Goal: Task Accomplishment & Management: Manage account settings

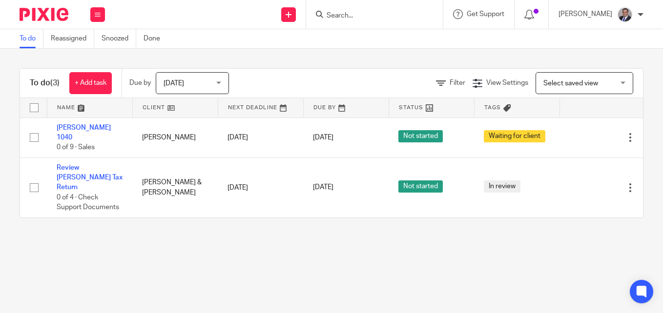
click at [202, 83] on span "Today" at bounding box center [189, 83] width 52 height 20
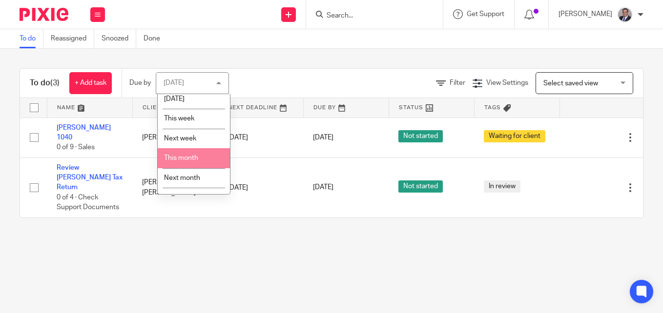
scroll to position [39, 0]
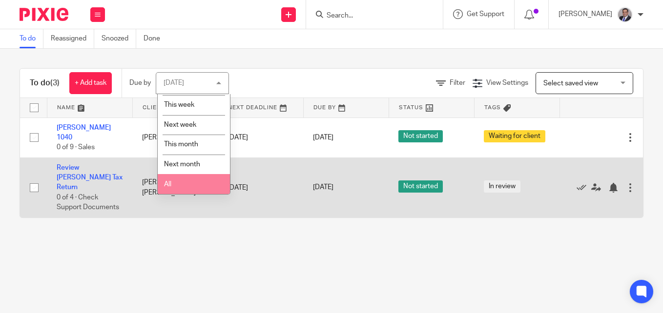
click at [168, 182] on span "All" at bounding box center [167, 184] width 7 height 7
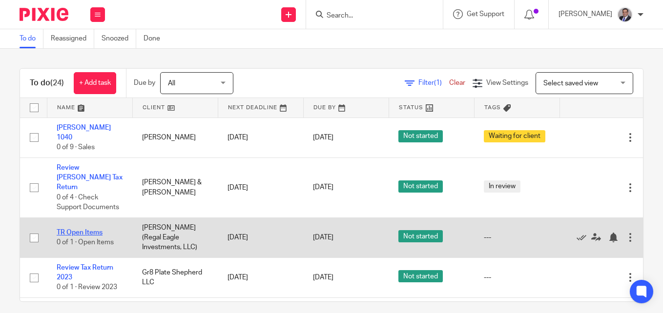
click at [91, 229] on link "TR Open Items" at bounding box center [80, 232] width 46 height 7
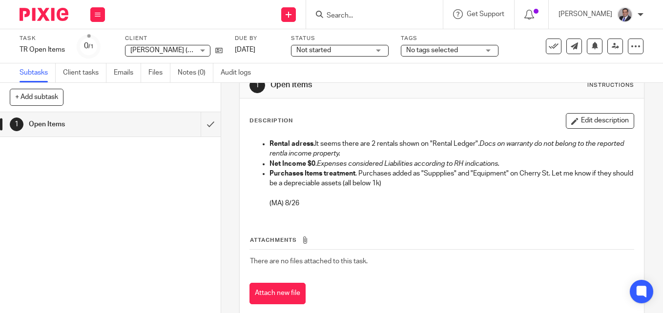
scroll to position [46, 0]
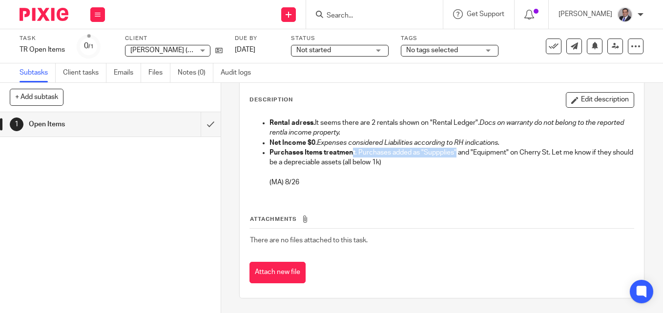
drag, startPoint x: 351, startPoint y: 148, endPoint x: 457, endPoint y: 157, distance: 106.3
click at [457, 157] on p "Purchases Items treatment . Purchases added as "Suppplies" and "Equipment" on C…" at bounding box center [451, 158] width 364 height 20
drag, startPoint x: 457, startPoint y: 157, endPoint x: 393, endPoint y: 150, distance: 64.3
click at [393, 150] on p "Purchases Items treatment . Purchases added as "Suppplies" and "Equipment" on C…" at bounding box center [451, 158] width 364 height 20
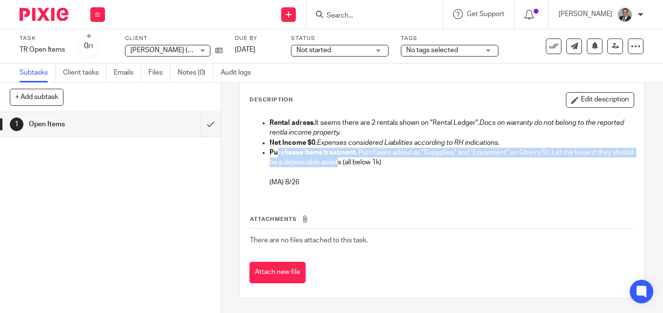
drag, startPoint x: 278, startPoint y: 157, endPoint x: 377, endPoint y: 166, distance: 99.4
click at [374, 165] on p "Purchases Items treatment . Purchases added as "Suppplies" and "Equipment" on C…" at bounding box center [451, 158] width 364 height 20
drag, startPoint x: 377, startPoint y: 166, endPoint x: 336, endPoint y: 163, distance: 41.6
click at [336, 163] on p "Purchases Items treatment . Purchases added as "Suppplies" and "Equipment" on C…" at bounding box center [451, 158] width 364 height 20
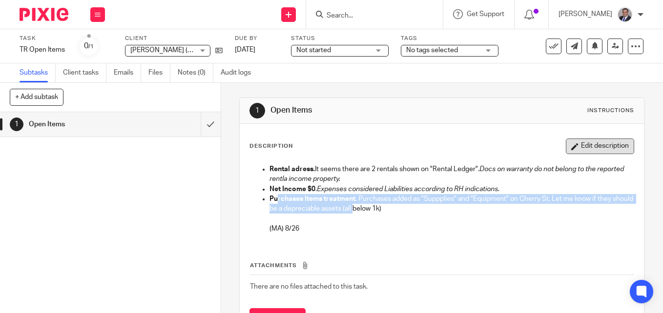
click at [569, 140] on button "Edit description" at bounding box center [599, 147] width 68 height 16
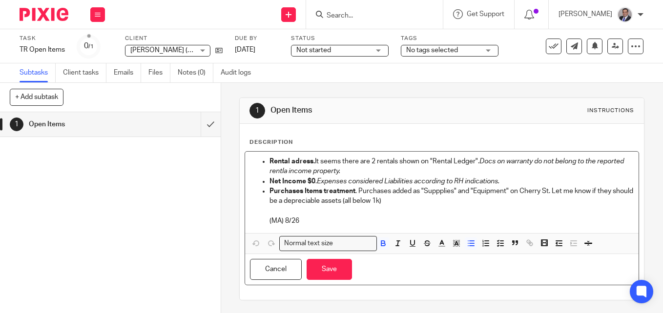
click at [269, 160] on li "Rental adress. It seems there are 2 rentals shown on "Rental Ledger". Docs on w…" at bounding box center [451, 167] width 364 height 20
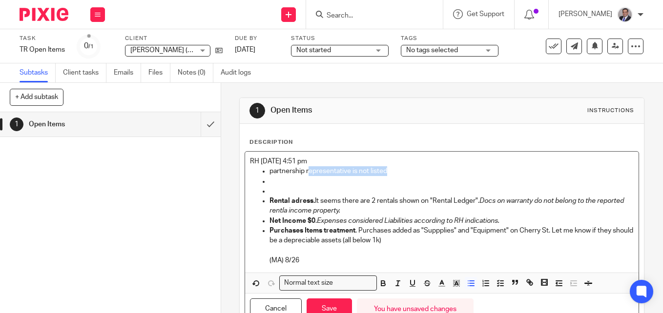
drag, startPoint x: 388, startPoint y: 167, endPoint x: 305, endPoint y: 166, distance: 83.0
click at [305, 166] on p "partnership representative is not listed" at bounding box center [451, 171] width 364 height 10
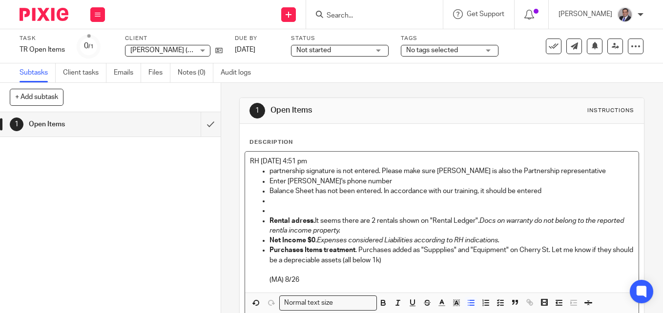
click at [485, 190] on p "Balance Sheet has not been entered. In accordance with our training, it should …" at bounding box center [451, 191] width 364 height 10
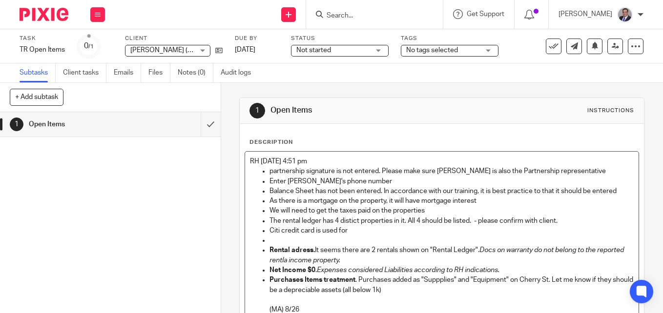
click at [614, 191] on p "Balance Sheet has not been entered. In accordance with our training, it is best…" at bounding box center [451, 191] width 364 height 10
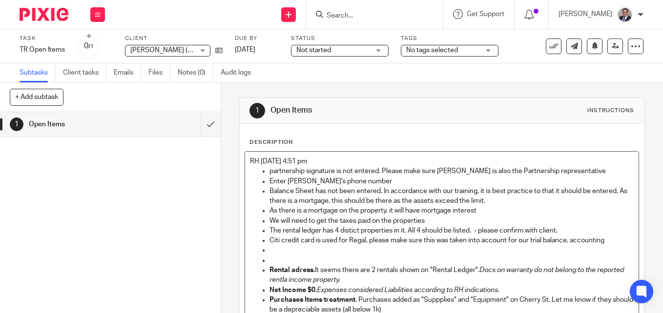
scroll to position [49, 0]
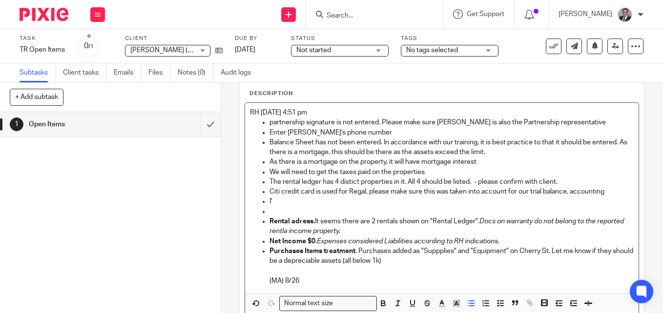
click at [278, 191] on p "Citi credit card is used for Regal, please make sure this was taken into accoun…" at bounding box center [451, 192] width 364 height 10
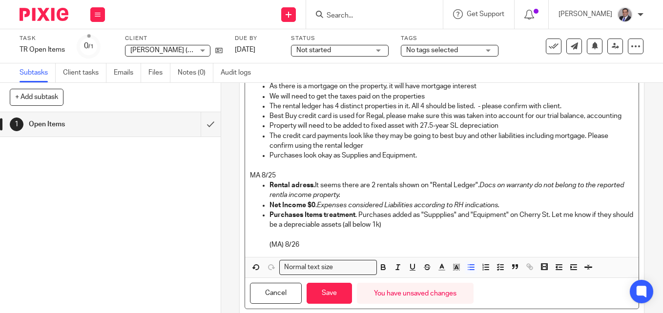
scroll to position [160, 0]
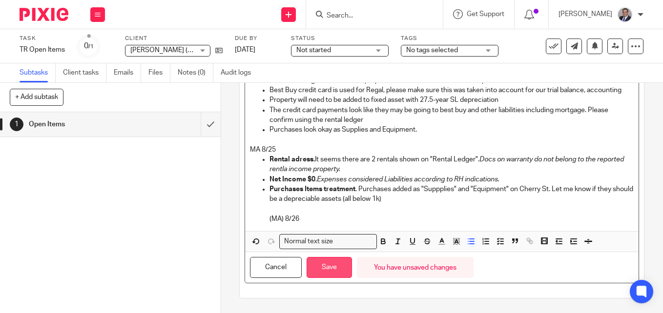
click at [333, 274] on button "Save" at bounding box center [328, 267] width 45 height 21
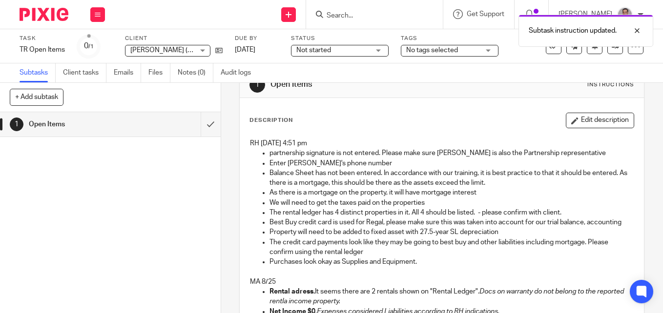
scroll to position [49, 0]
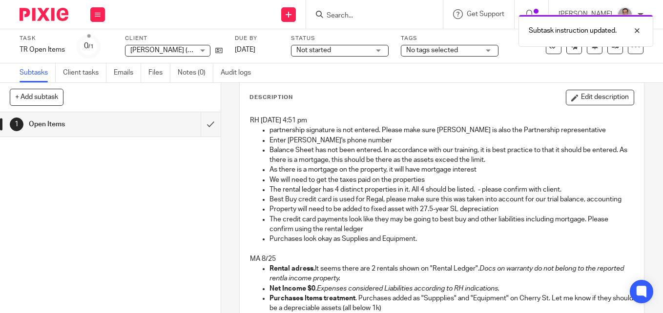
drag, startPoint x: 424, startPoint y: 251, endPoint x: 248, endPoint y: 122, distance: 218.1
click at [248, 122] on div "RH 8/26 4:51 pm partnership signature is not entered. Please make sure Lauren i…" at bounding box center [441, 226] width 393 height 230
drag, startPoint x: 248, startPoint y: 122, endPoint x: 302, endPoint y: 157, distance: 63.7
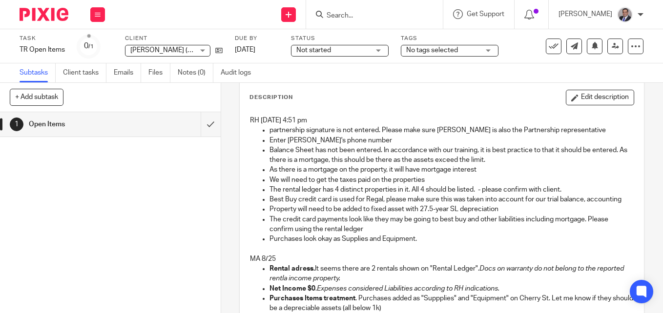
copy div "RH 8/26 4:51 pm partnership signature is not entered. Please make sure Lauren i…"
click at [611, 48] on icon at bounding box center [614, 45] width 7 height 7
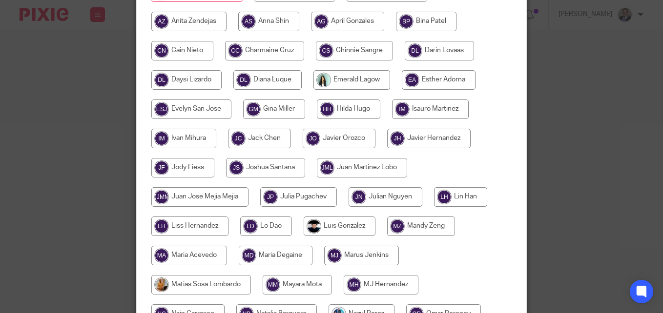
scroll to position [293, 0]
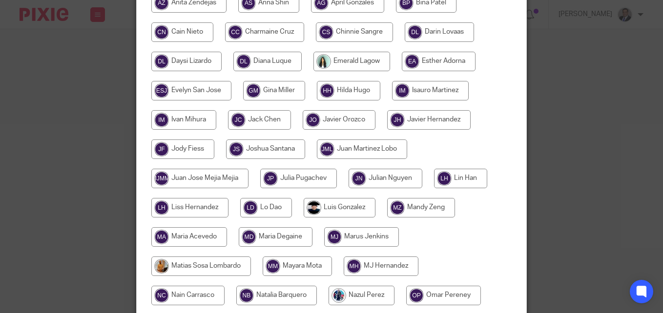
click at [198, 228] on input "radio" at bounding box center [189, 237] width 76 height 20
radio input "true"
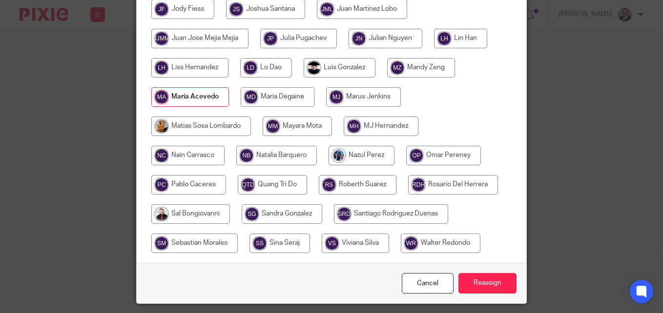
scroll to position [455, 0]
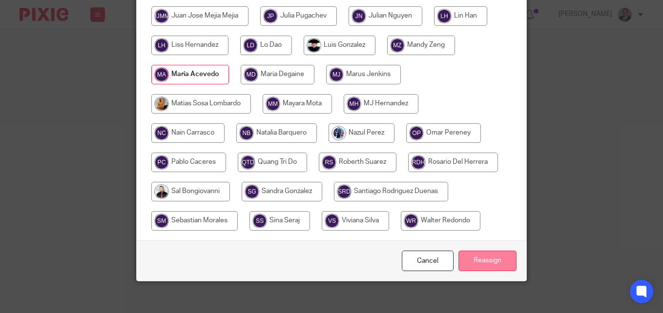
click at [464, 259] on input "Reassign" at bounding box center [487, 261] width 58 height 21
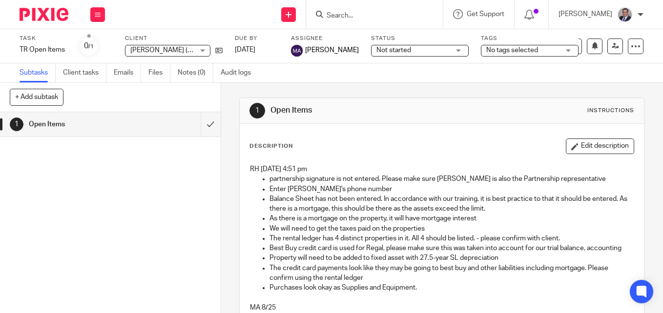
click at [52, 13] on img at bounding box center [44, 14] width 49 height 13
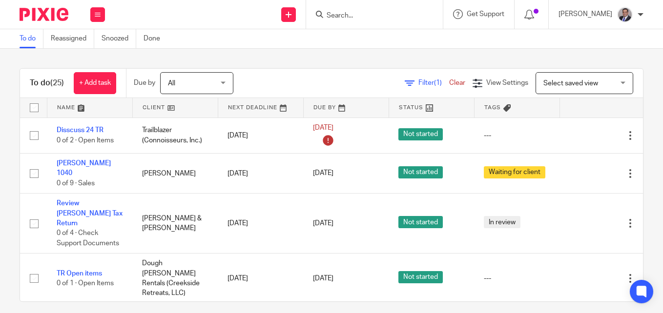
click at [190, 86] on span "All" at bounding box center [194, 83] width 52 height 20
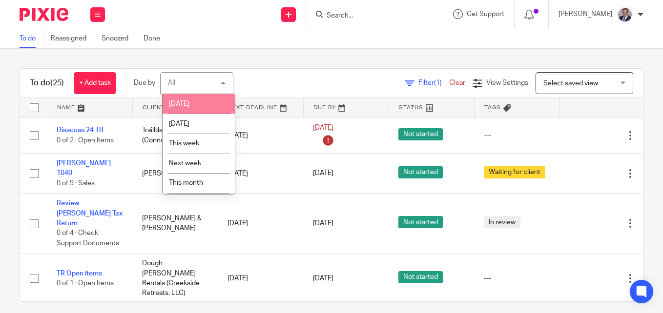
click at [181, 104] on span "[DATE]" at bounding box center [179, 104] width 20 height 7
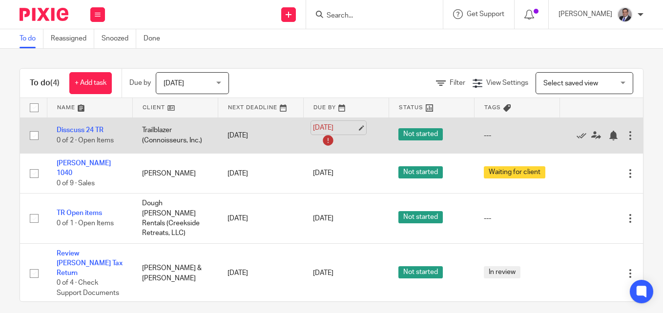
click at [357, 126] on link "Aug 18, 2025" at bounding box center [335, 128] width 44 height 10
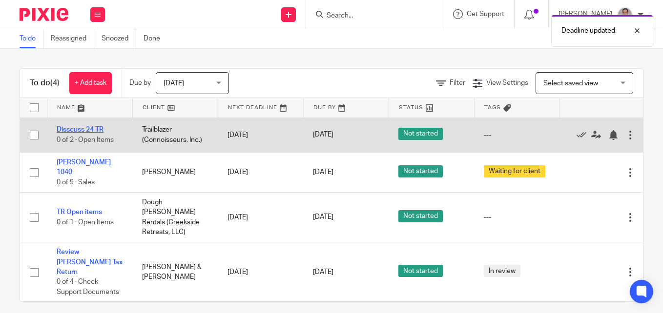
click at [86, 130] on link "Disscuss 24 TR" at bounding box center [80, 129] width 47 height 7
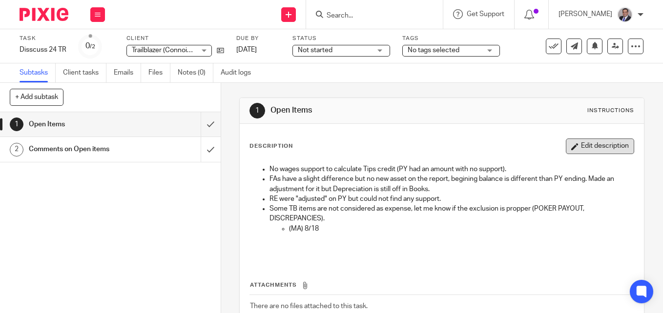
click at [572, 147] on button "Edit description" at bounding box center [599, 147] width 68 height 16
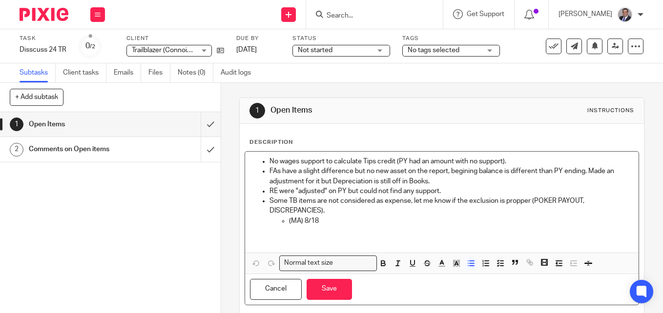
click at [259, 161] on ul "No wages support to calculate Tips credit (PY had an amount with no support). F…" at bounding box center [441, 201] width 383 height 89
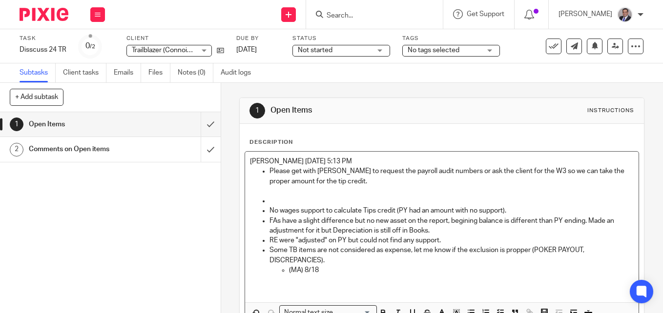
scroll to position [6, 0]
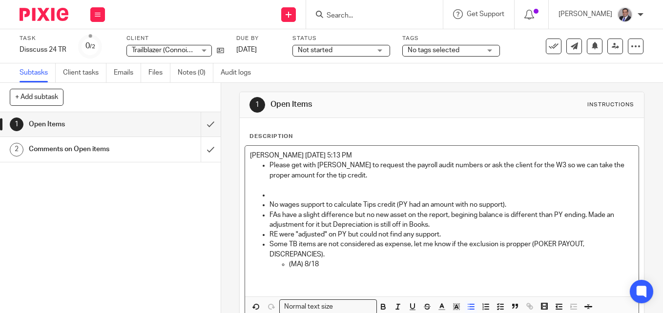
click at [351, 175] on p "Please get with Walter to request the payroll audit numbers or ask the client f…" at bounding box center [451, 171] width 364 height 20
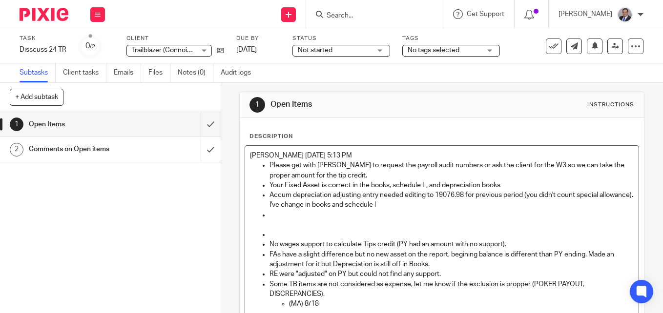
click at [422, 205] on p "Accum depreciation adjusting entry needed editing to 19076.98 for previous peri…" at bounding box center [451, 200] width 364 height 20
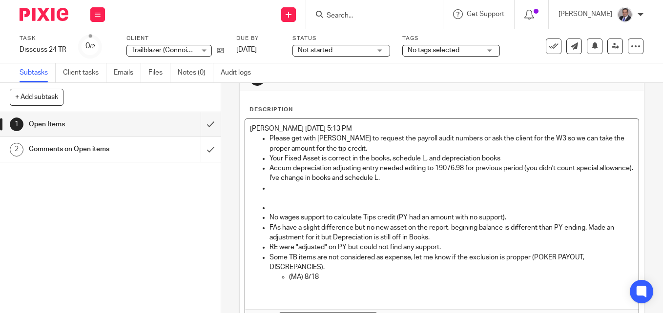
scroll to position [55, 0]
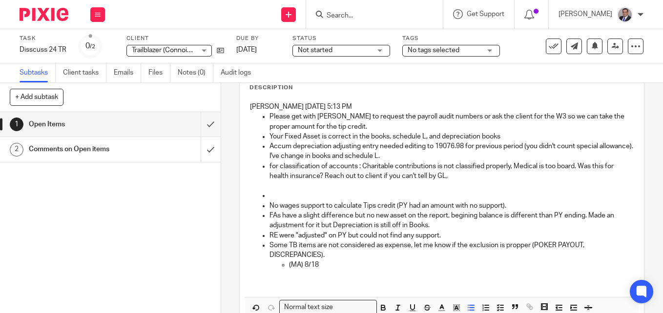
click at [458, 177] on p "for classification of accounts : Charitable contributions is not classified pro…" at bounding box center [451, 171] width 364 height 20
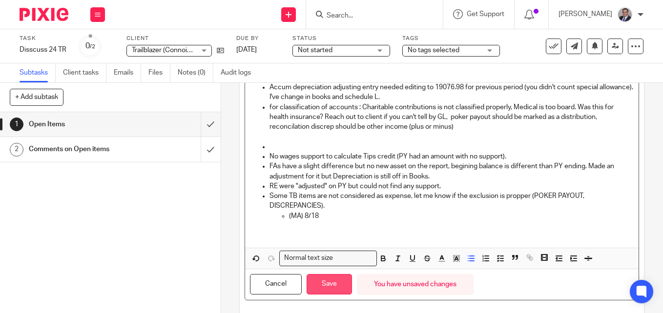
scroll to position [131, 0]
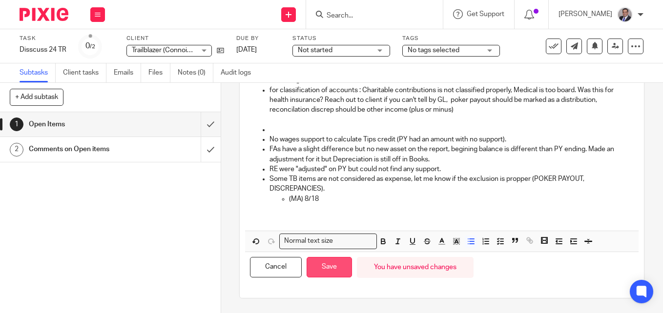
click at [332, 268] on button "Save" at bounding box center [328, 267] width 45 height 21
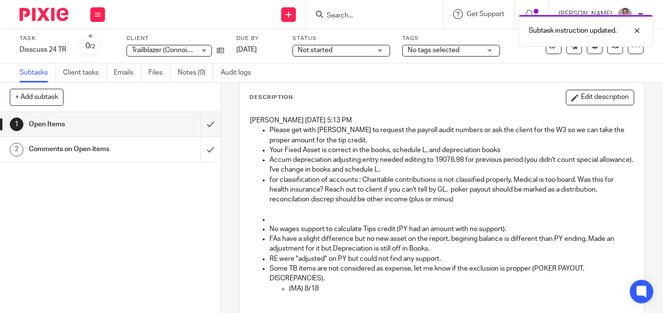
scroll to position [0, 0]
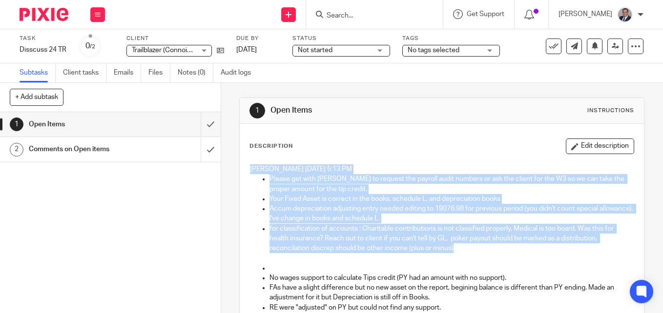
drag, startPoint x: 459, startPoint y: 249, endPoint x: 242, endPoint y: 171, distance: 230.3
click at [245, 171] on div "Rahil Hamirani 8/26/2025 5:13 PM Please get with Walter to request the payroll …" at bounding box center [441, 265] width 393 height 210
drag, startPoint x: 242, startPoint y: 171, endPoint x: 308, endPoint y: 194, distance: 70.2
copy div "Rahil Hamirani 8/26/2025 5:13 PM Please get with Walter to request the payroll …"
click at [608, 50] on link at bounding box center [615, 47] width 16 height 16
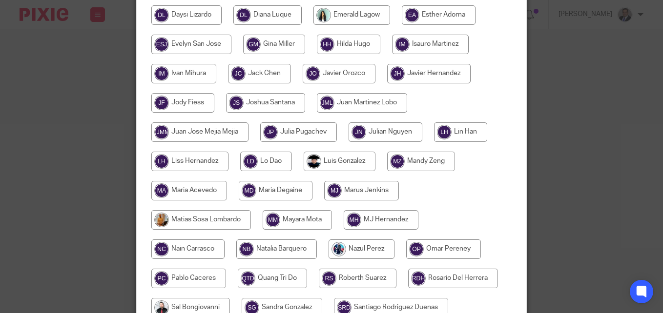
scroll to position [342, 0]
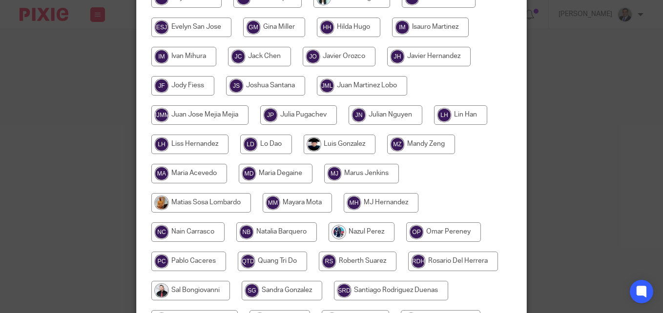
click at [189, 175] on input "radio" at bounding box center [189, 174] width 76 height 20
radio input "true"
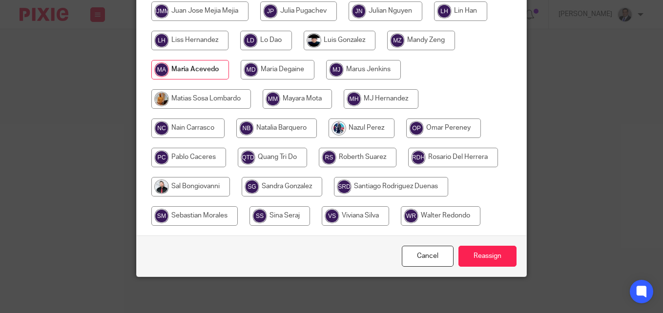
scroll to position [448, 0]
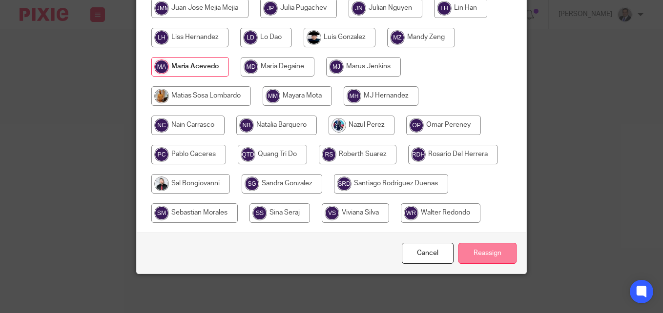
click at [480, 252] on input "Reassign" at bounding box center [487, 253] width 58 height 21
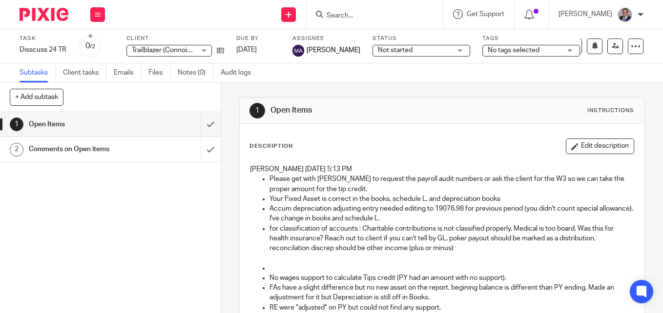
click at [58, 16] on img at bounding box center [44, 14] width 49 height 13
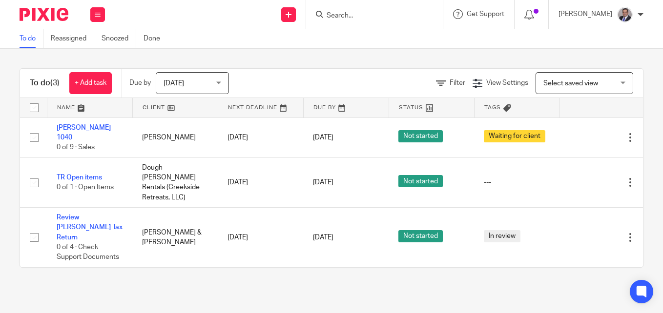
click at [29, 39] on link "To do" at bounding box center [32, 38] width 24 height 19
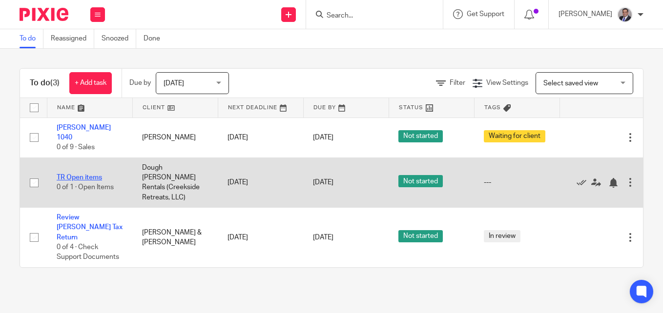
click at [69, 174] on link "TR Open items" at bounding box center [79, 177] width 45 height 7
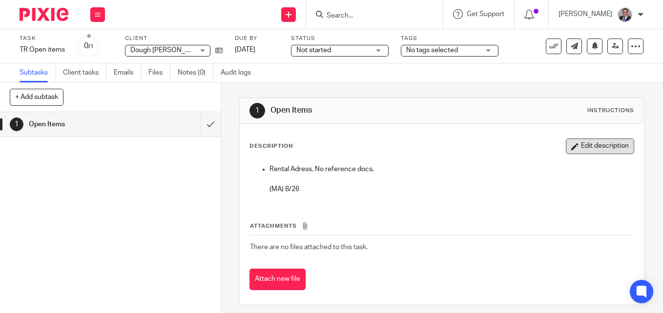
click at [577, 146] on button "Edit description" at bounding box center [599, 147] width 68 height 16
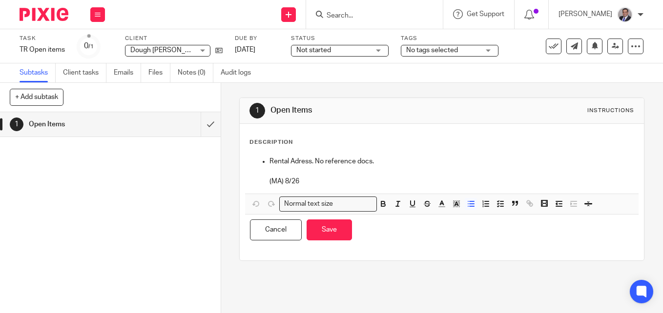
click at [264, 154] on div "Rental Adress. No reference docs. (MA) 8/26" at bounding box center [441, 173] width 393 height 42
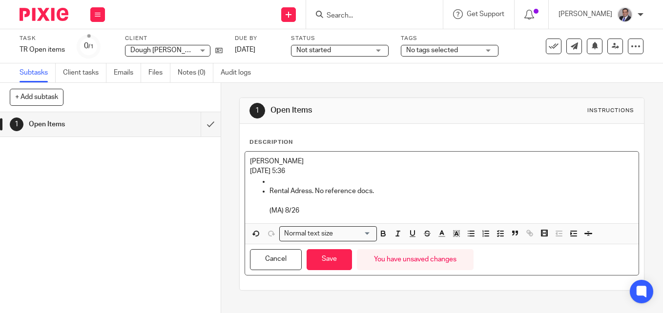
click at [291, 176] on p "[DATE] 5:36" at bounding box center [441, 171] width 383 height 10
click at [286, 180] on p at bounding box center [451, 182] width 364 height 10
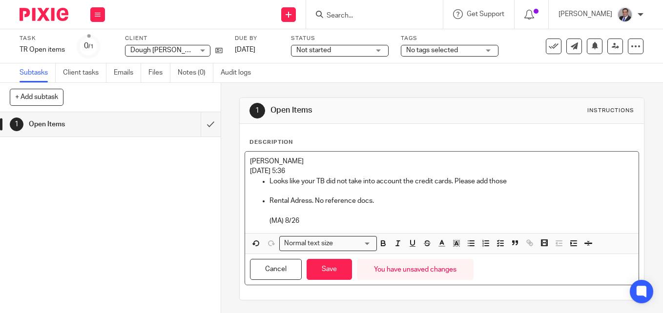
click at [433, 179] on p "Looks like your TB did not take into account the credit cards. Please add those" at bounding box center [451, 182] width 364 height 10
click at [265, 188] on p at bounding box center [441, 191] width 383 height 10
click at [517, 179] on p "Looks like your TB did not take into account the credit cards. Please add those" at bounding box center [451, 182] width 364 height 10
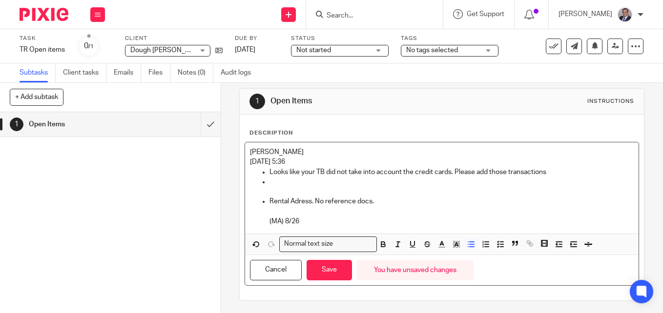
scroll to position [12, 0]
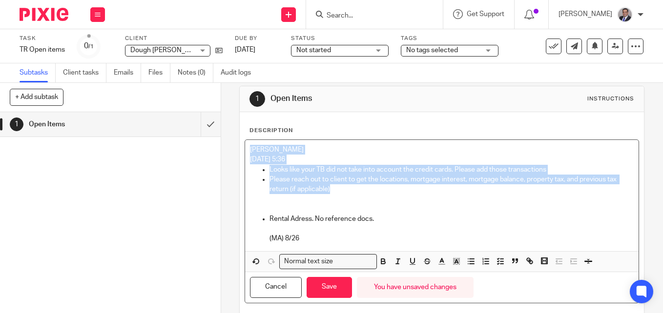
drag, startPoint x: 319, startPoint y: 187, endPoint x: 242, endPoint y: 150, distance: 86.0
click at [244, 150] on div "Rahil Hamirani 8/26/2025 5:36 Looks like your TB did not take into account the …" at bounding box center [441, 222] width 394 height 164
copy div "Rahil Hamirani 8/26/2025 5:36 Looks like your TB did not take into account the …"
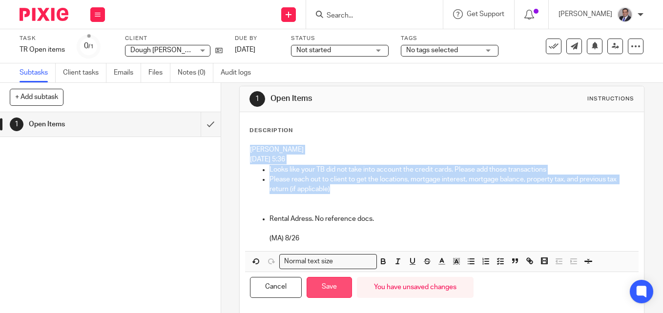
click at [324, 290] on button "Save" at bounding box center [328, 287] width 45 height 21
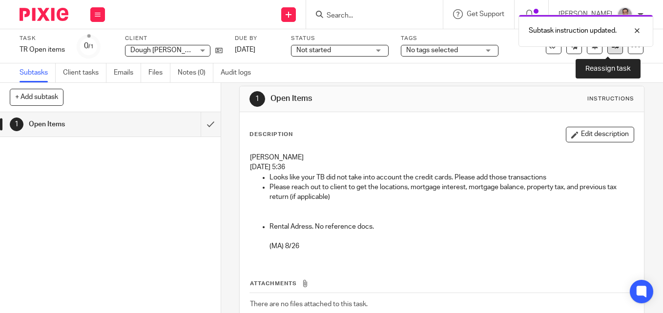
click at [607, 50] on link at bounding box center [615, 47] width 16 height 16
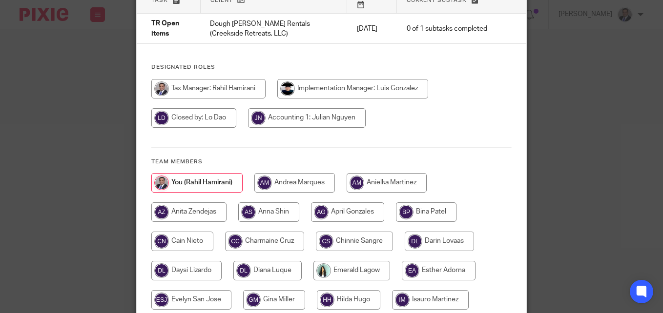
scroll to position [390, 0]
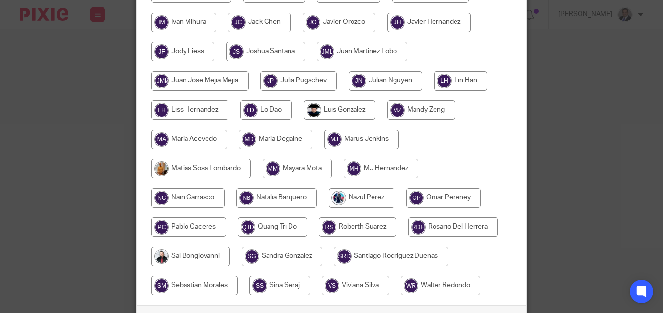
click at [184, 130] on input "radio" at bounding box center [189, 140] width 76 height 20
radio input "true"
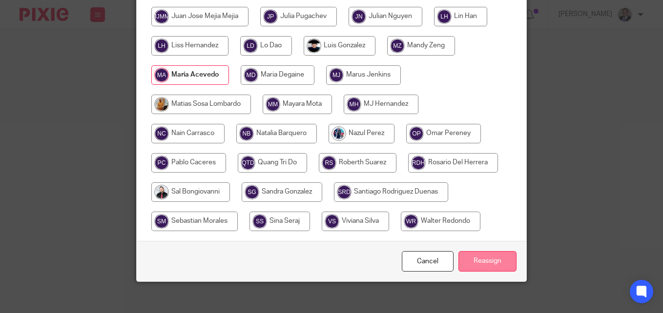
scroll to position [455, 0]
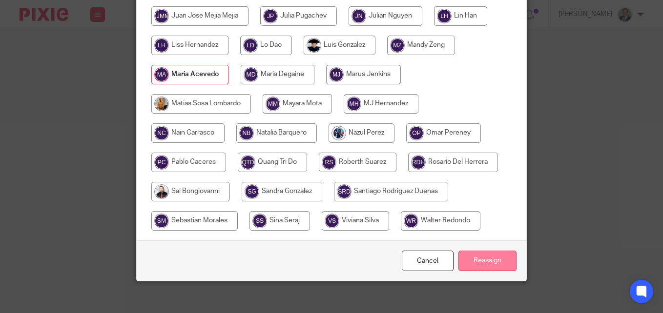
click at [488, 253] on input "Reassign" at bounding box center [487, 261] width 58 height 21
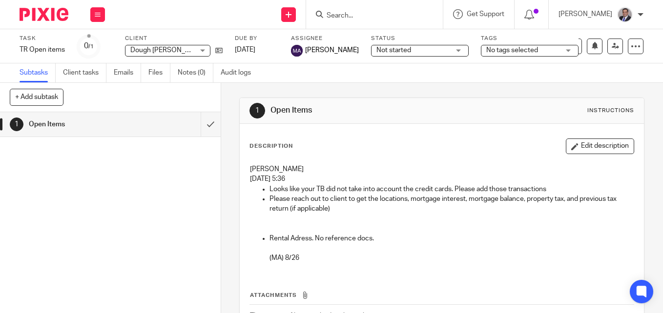
click at [45, 10] on img at bounding box center [44, 14] width 49 height 13
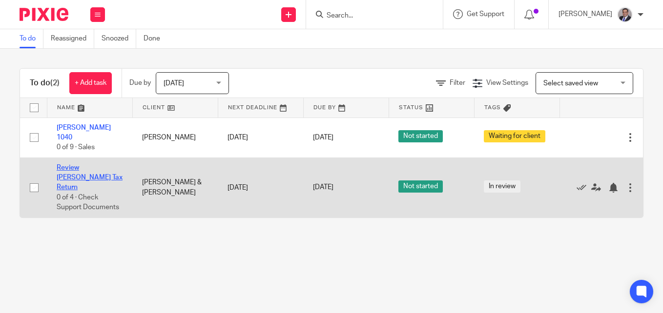
click at [82, 171] on link "Review [PERSON_NAME] Tax Return" at bounding box center [90, 177] width 66 height 27
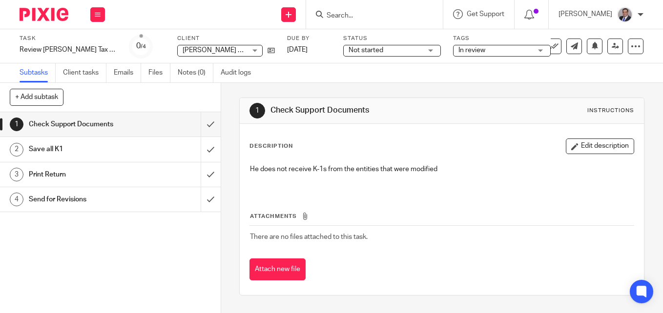
click at [53, 13] on img at bounding box center [44, 14] width 49 height 13
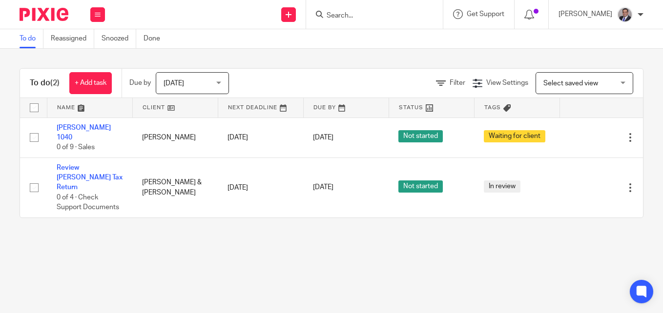
click at [178, 86] on span "[DATE]" at bounding box center [173, 83] width 20 height 7
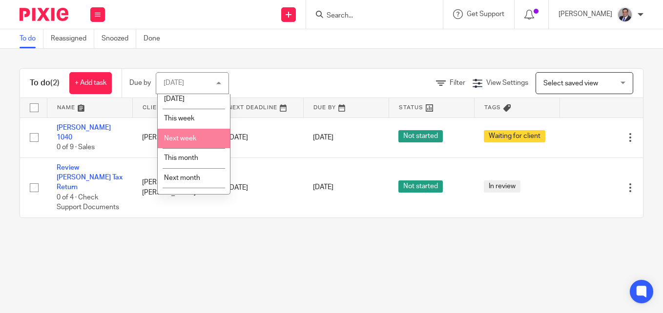
scroll to position [39, 0]
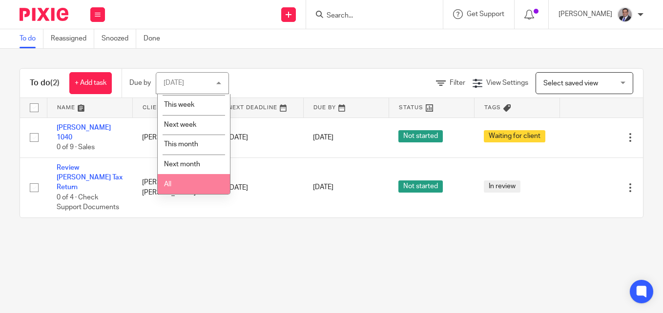
click at [180, 181] on li "All" at bounding box center [194, 184] width 72 height 20
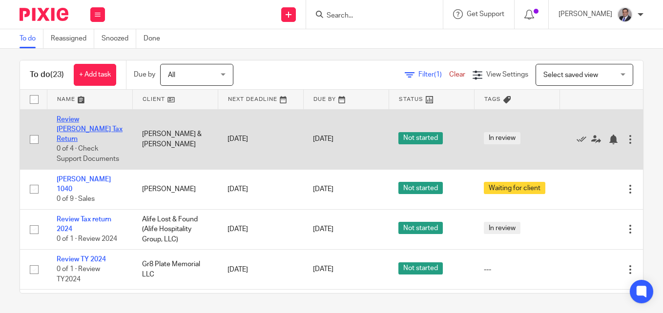
click at [82, 128] on link "Review Paul Miller Tax Return" at bounding box center [90, 129] width 66 height 27
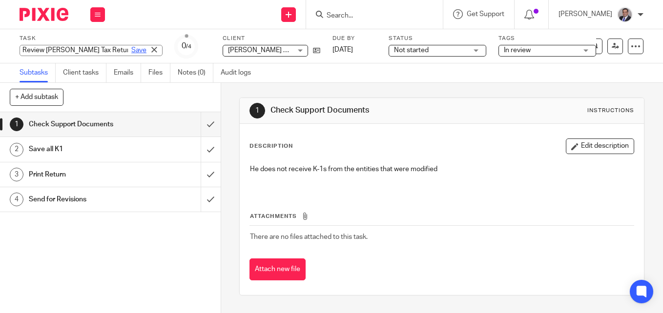
click at [113, 49] on div "Review Paul Miller Tax Return Save Review Paul Miller Tax Return" at bounding box center [91, 50] width 143 height 11
click at [129, 49] on div "Save" at bounding box center [145, 50] width 33 height 10
click at [24, 49] on input "Review Paul Miller Tax Return" at bounding box center [91, 50] width 143 height 11
type input "2023 Review Paul Miller Tax Return"
click at [131, 49] on link "Save" at bounding box center [138, 50] width 15 height 10
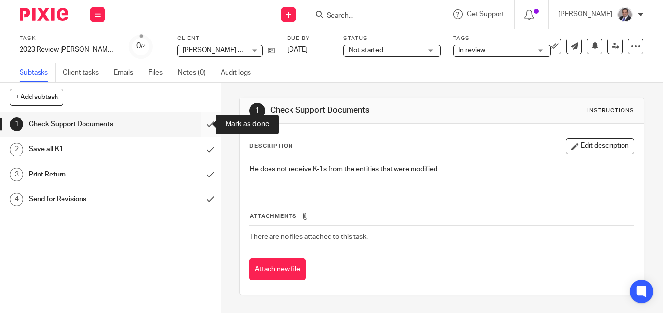
click at [198, 123] on input "submit" at bounding box center [110, 124] width 221 height 24
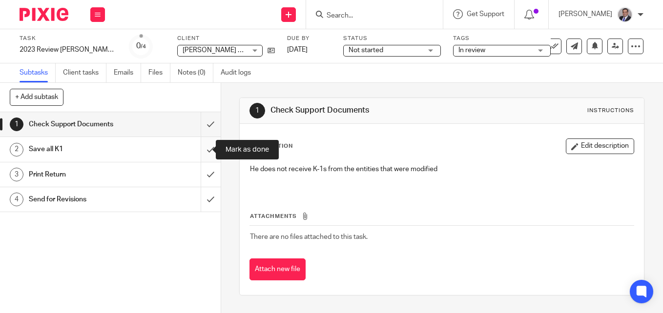
click at [204, 148] on input "submit" at bounding box center [110, 149] width 221 height 24
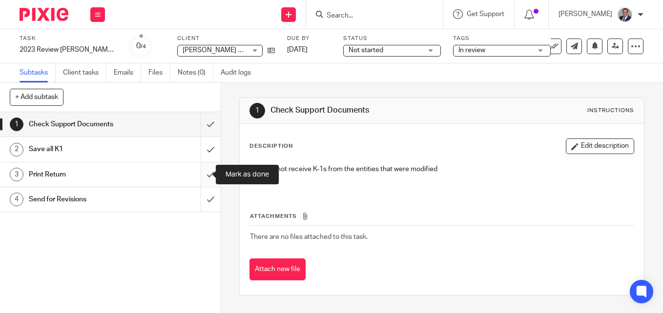
click at [199, 171] on input "submit" at bounding box center [110, 174] width 221 height 24
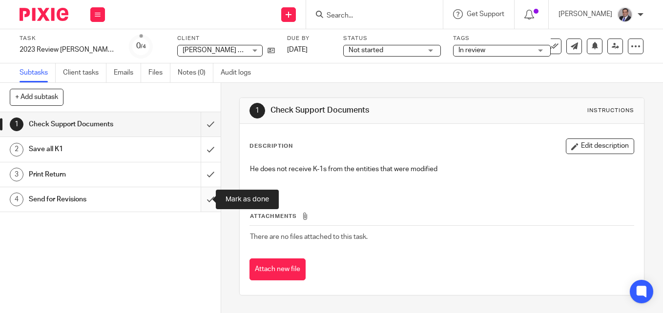
click at [199, 199] on input "submit" at bounding box center [110, 199] width 221 height 24
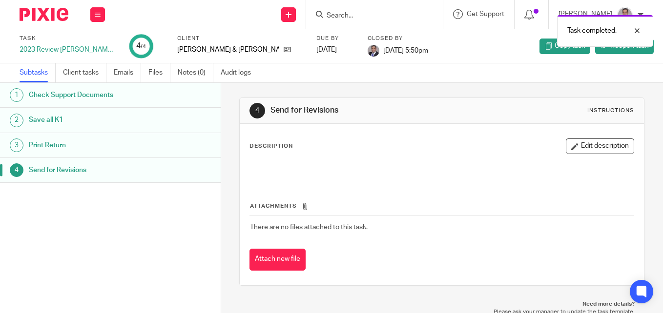
click at [52, 18] on img at bounding box center [44, 14] width 49 height 13
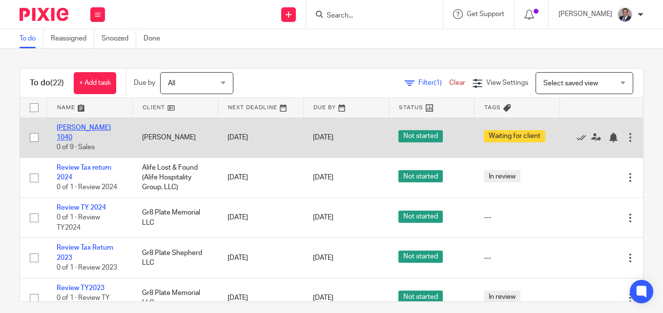
click at [81, 128] on link "[PERSON_NAME] 1040" at bounding box center [84, 132] width 54 height 17
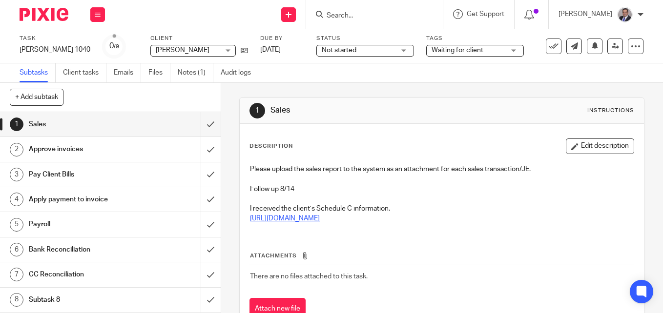
click at [320, 220] on link "[URL][DOMAIN_NAME]" at bounding box center [285, 218] width 70 height 7
click at [41, 15] on img at bounding box center [44, 14] width 49 height 13
